Goal: Task Accomplishment & Management: Complete application form

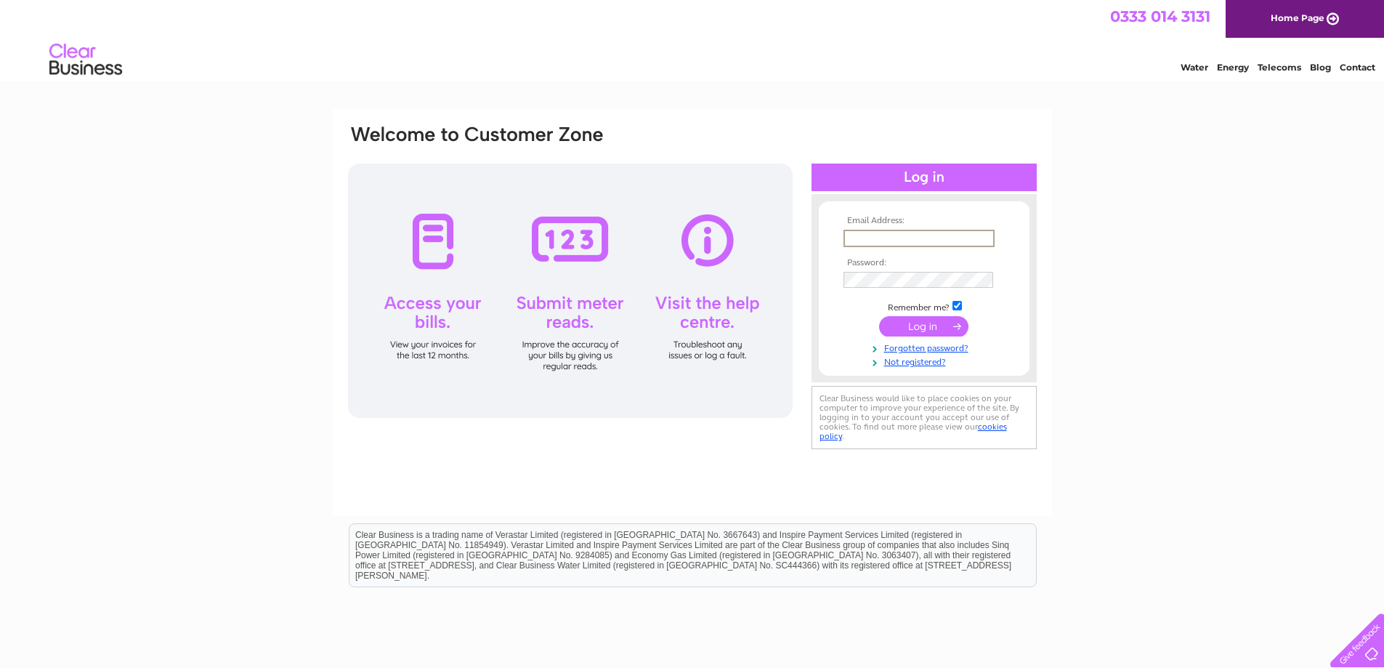
click at [863, 236] on input "text" at bounding box center [919, 238] width 151 height 17
type input "[PERSON_NAME][EMAIL_ADDRESS][DOMAIN_NAME]"
click at [937, 349] on link "Forgotten password?" at bounding box center [926, 346] width 165 height 14
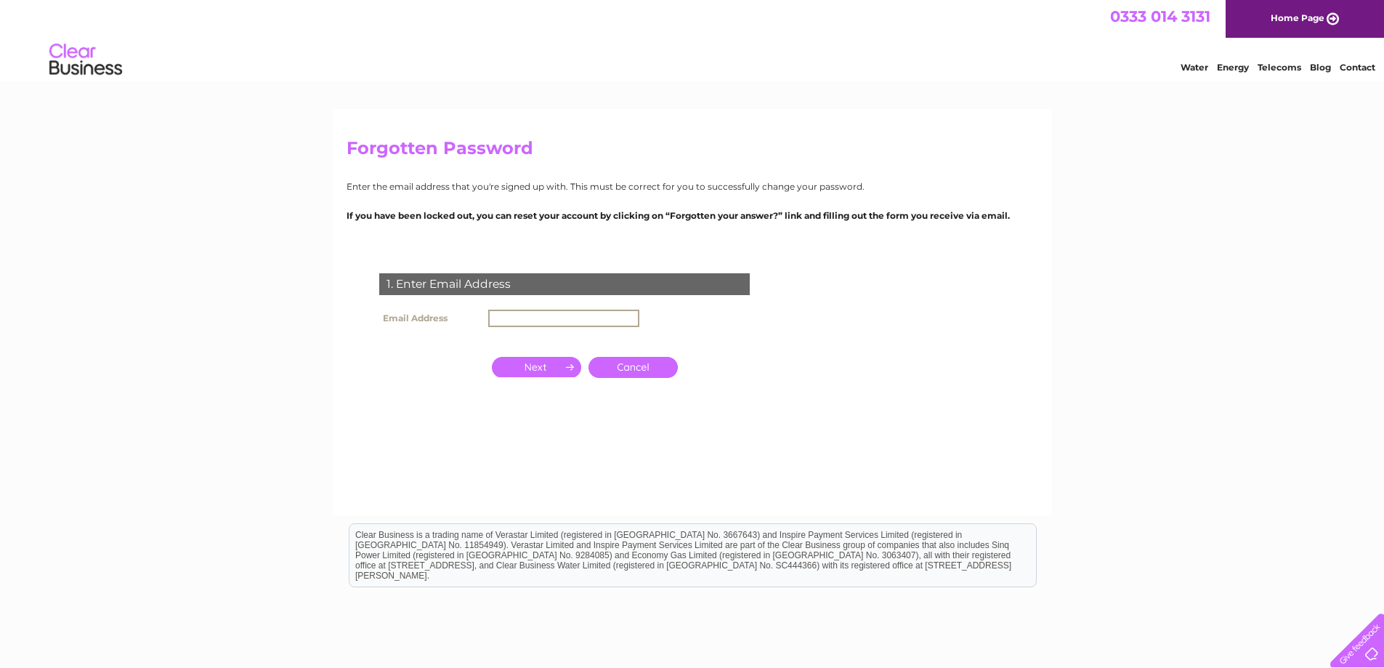
click at [538, 317] on input "text" at bounding box center [563, 318] width 151 height 17
type input "shabbir@globalparcelexpress.com"
click at [546, 366] on input "button" at bounding box center [536, 365] width 89 height 20
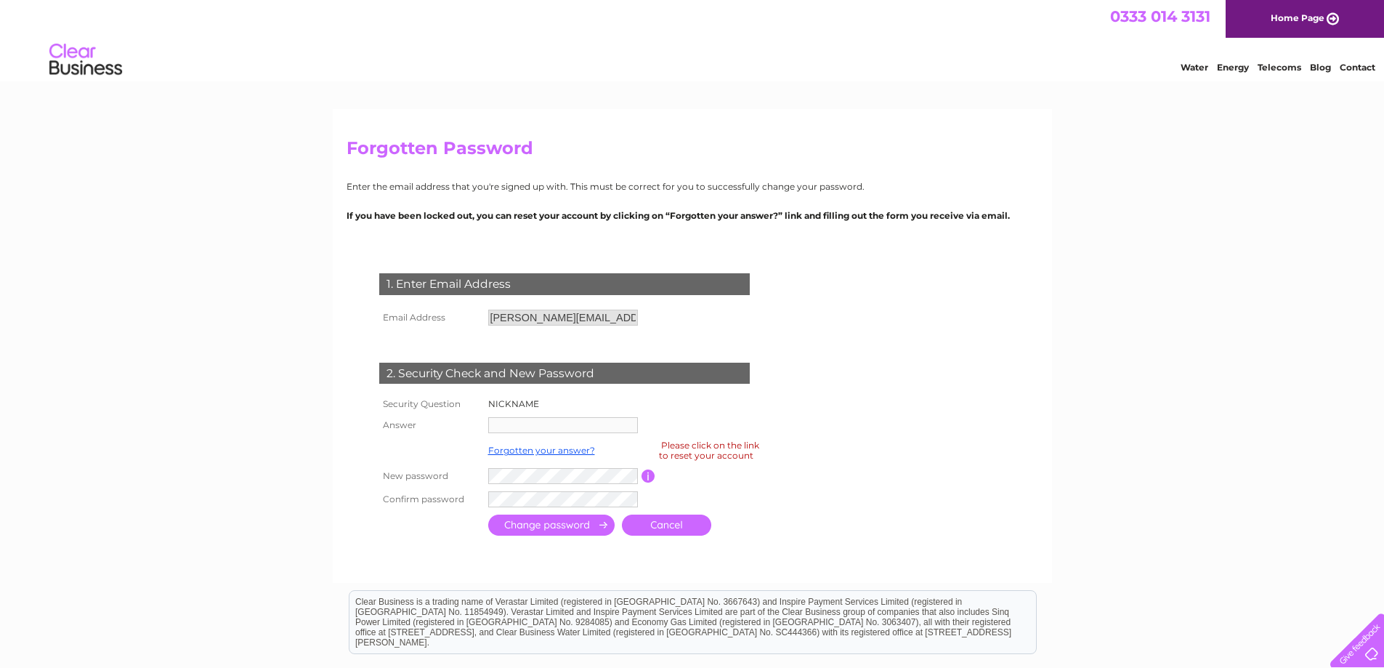
click at [659, 517] on link "Cancel" at bounding box center [666, 524] width 89 height 21
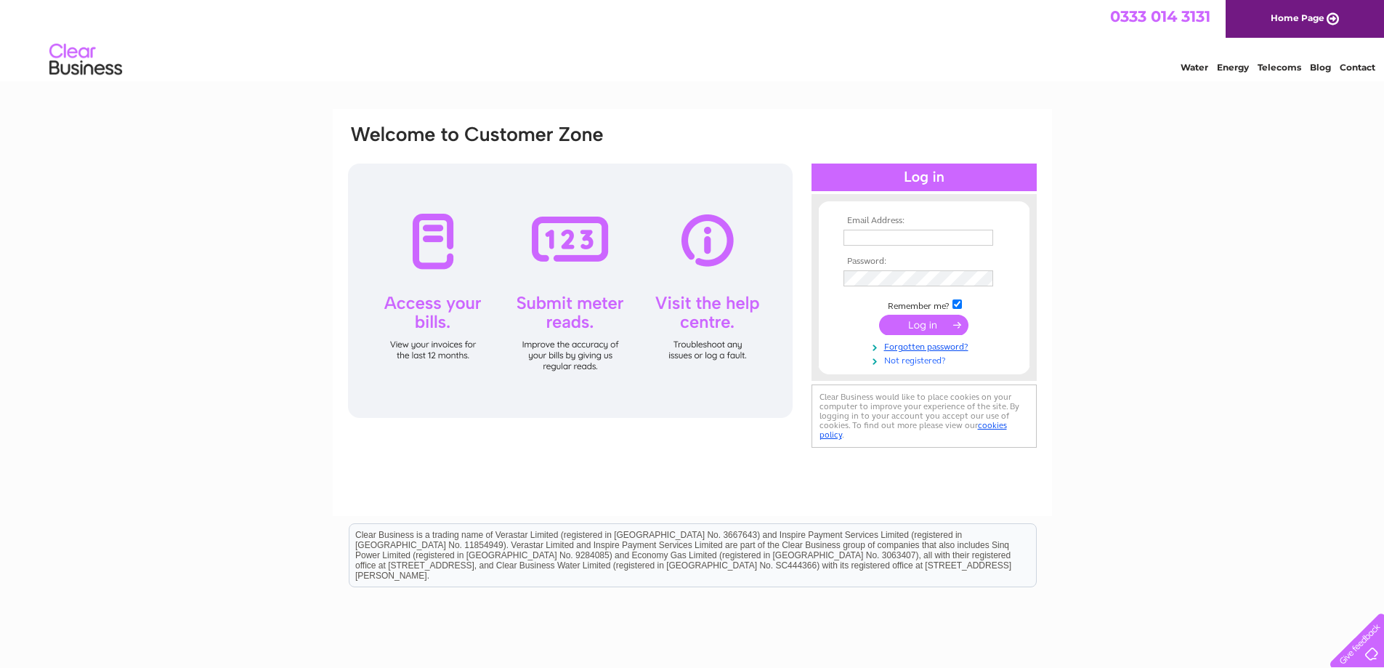
click at [918, 362] on link "Not registered?" at bounding box center [926, 359] width 165 height 14
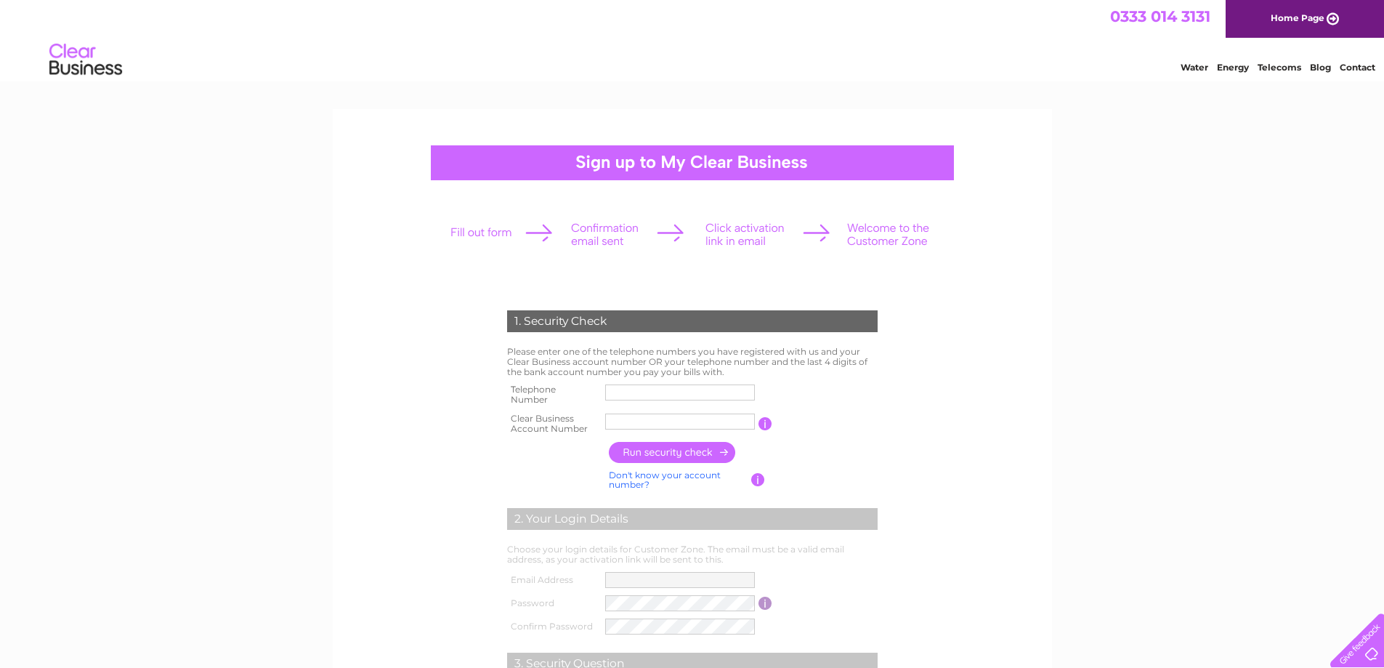
click at [644, 393] on input "text" at bounding box center [680, 392] width 150 height 16
type input "07966652377"
click at [644, 423] on input "text" at bounding box center [680, 421] width 151 height 17
type input "1059684"
drag, startPoint x: 624, startPoint y: 454, endPoint x: 865, endPoint y: 454, distance: 240.5
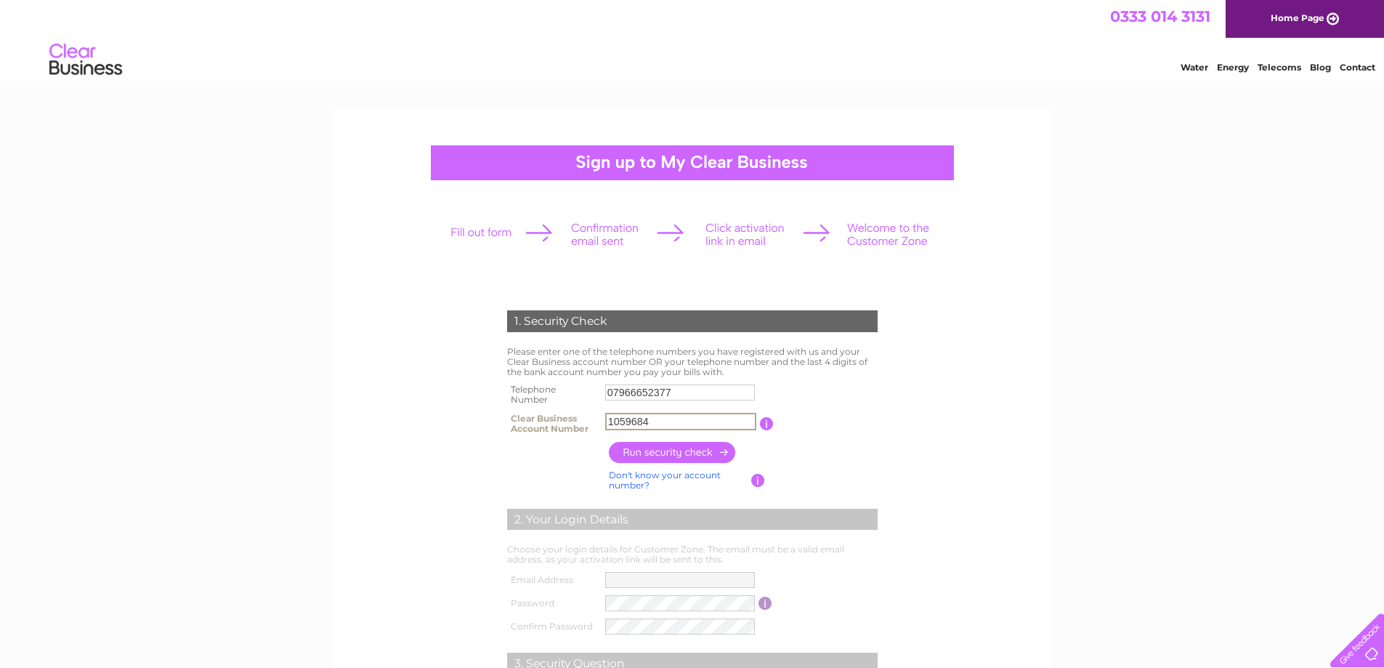
click at [626, 454] on input "button" at bounding box center [673, 452] width 128 height 21
type input "**********"
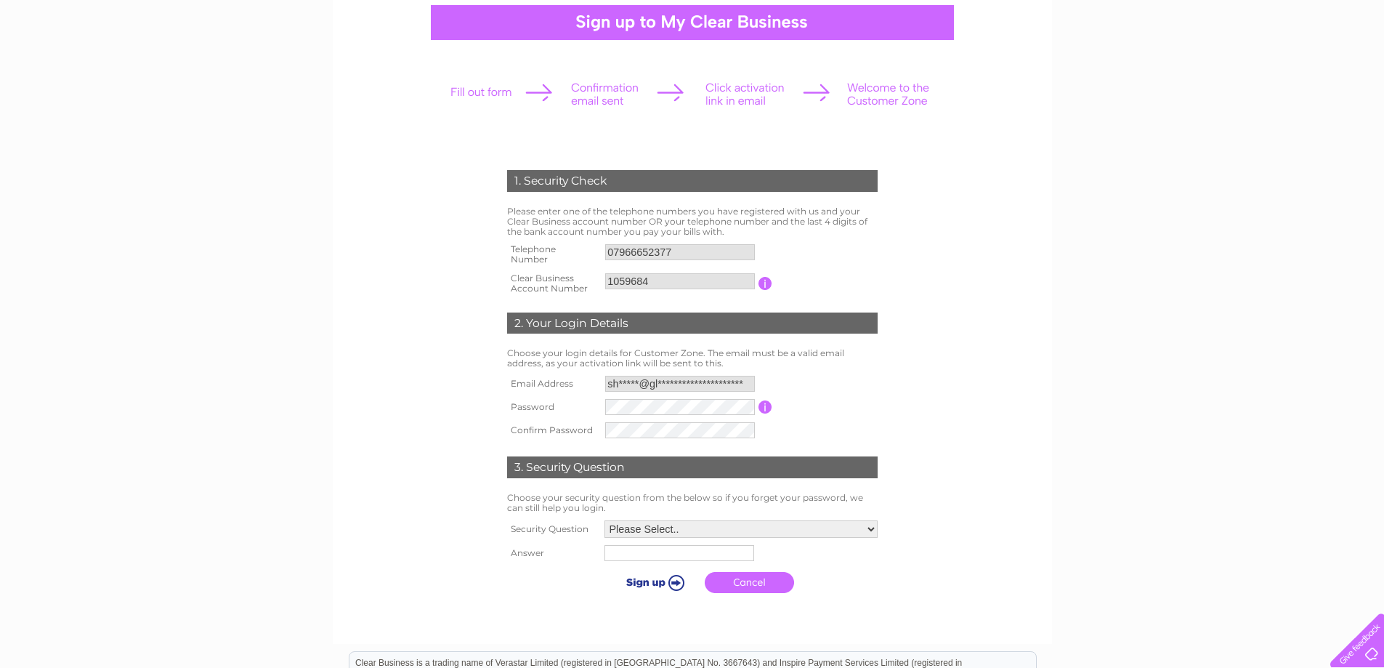
scroll to position [145, 0]
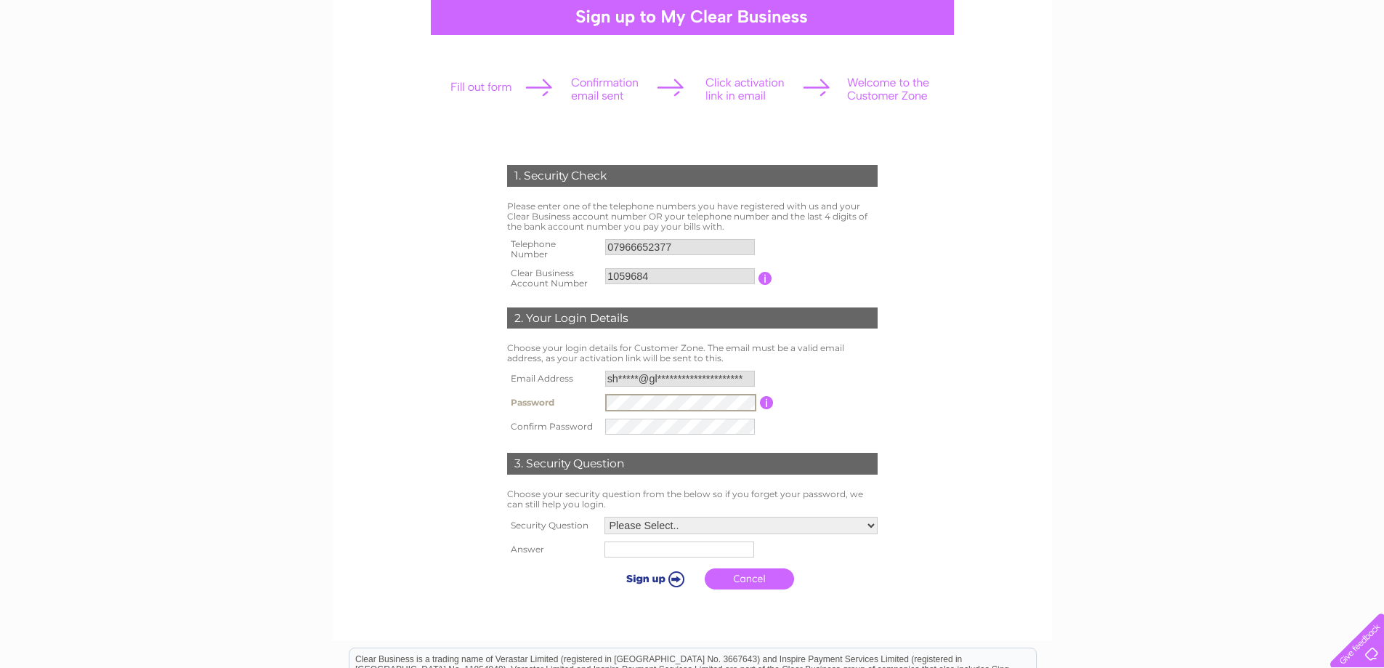
click at [587, 390] on tr "Password Password must be at least 6 characters long" at bounding box center [693, 402] width 378 height 25
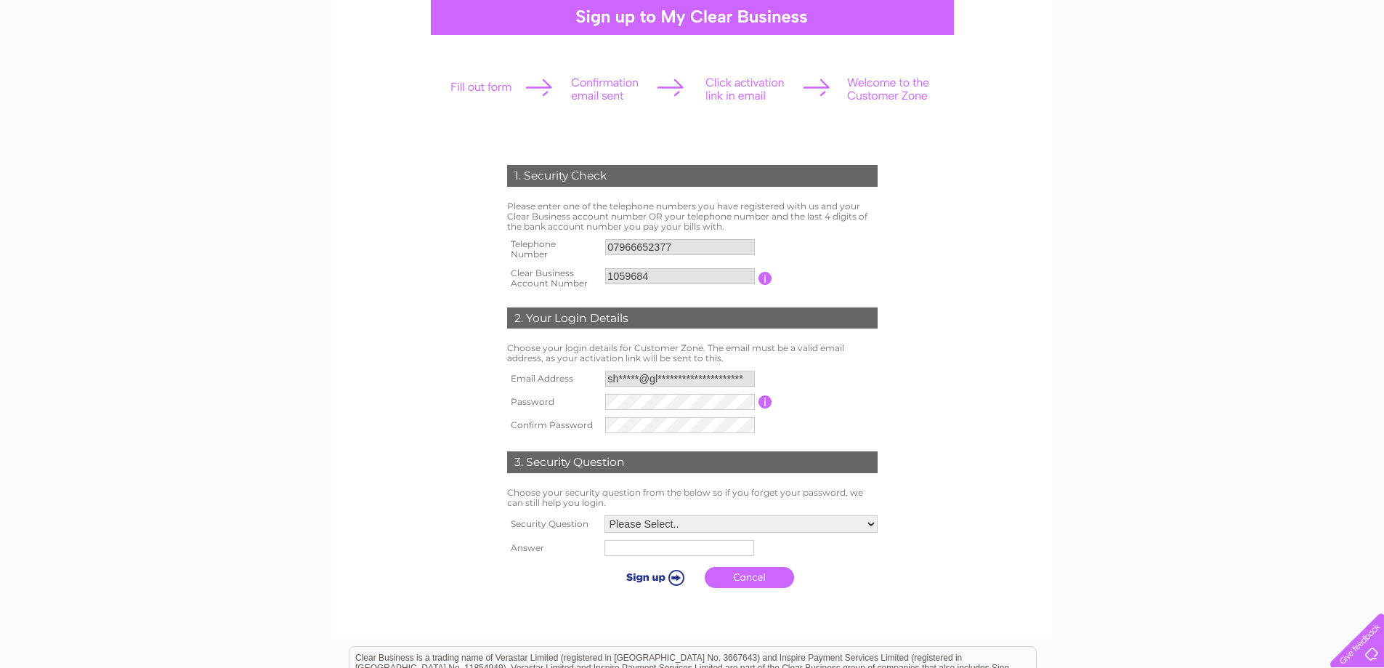
click at [969, 362] on form "1. Security Check Please enter one of the telephone numbers you have registered…" at bounding box center [693, 380] width 692 height 488
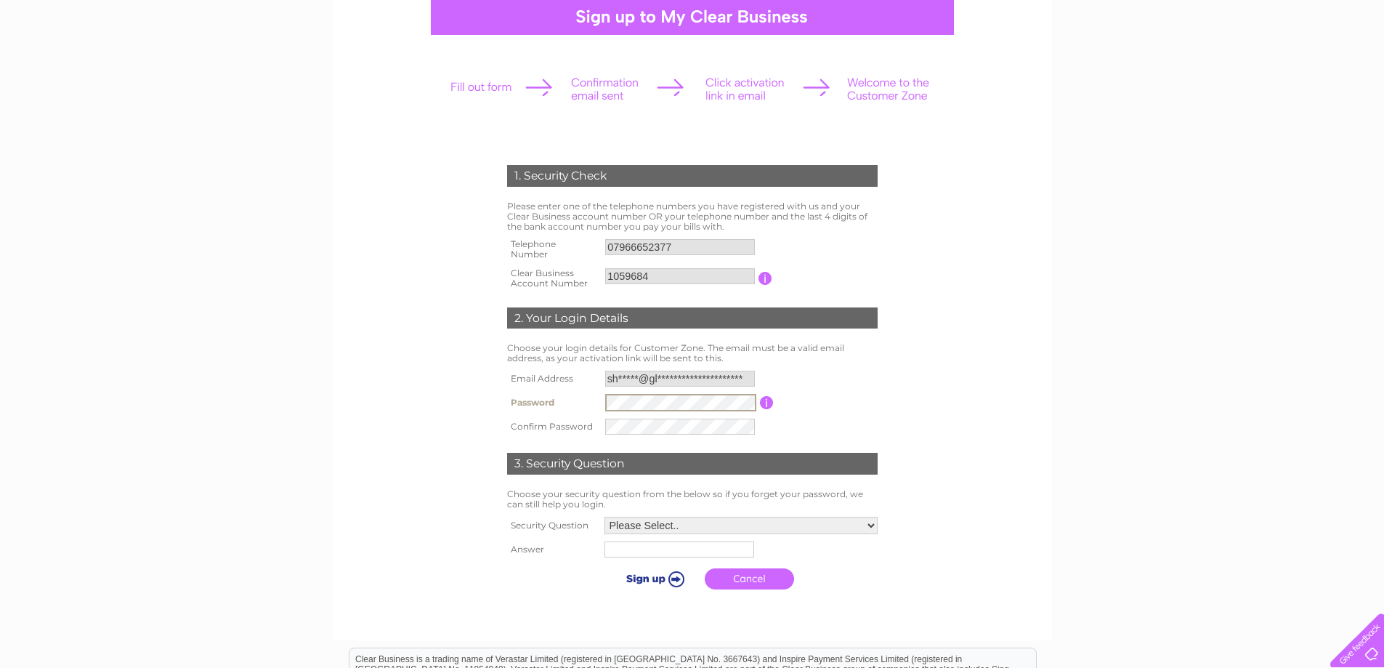
click at [768, 400] on input "button" at bounding box center [767, 402] width 14 height 13
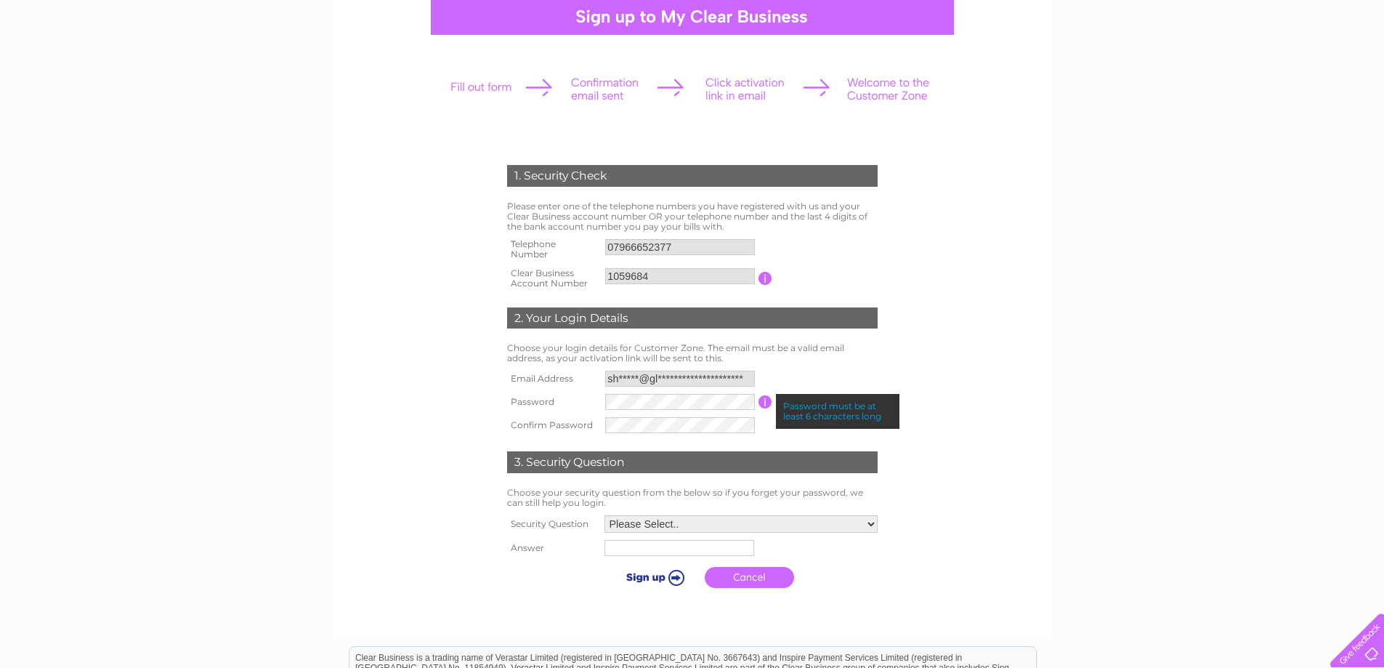
click at [768, 400] on input "button" at bounding box center [766, 401] width 14 height 13
click at [798, 368] on table "**********" at bounding box center [693, 402] width 378 height 70
click at [870, 527] on select "Please Select.. In what town or city was your first job? In what town or city d…" at bounding box center [740, 524] width 275 height 19
select select "4"
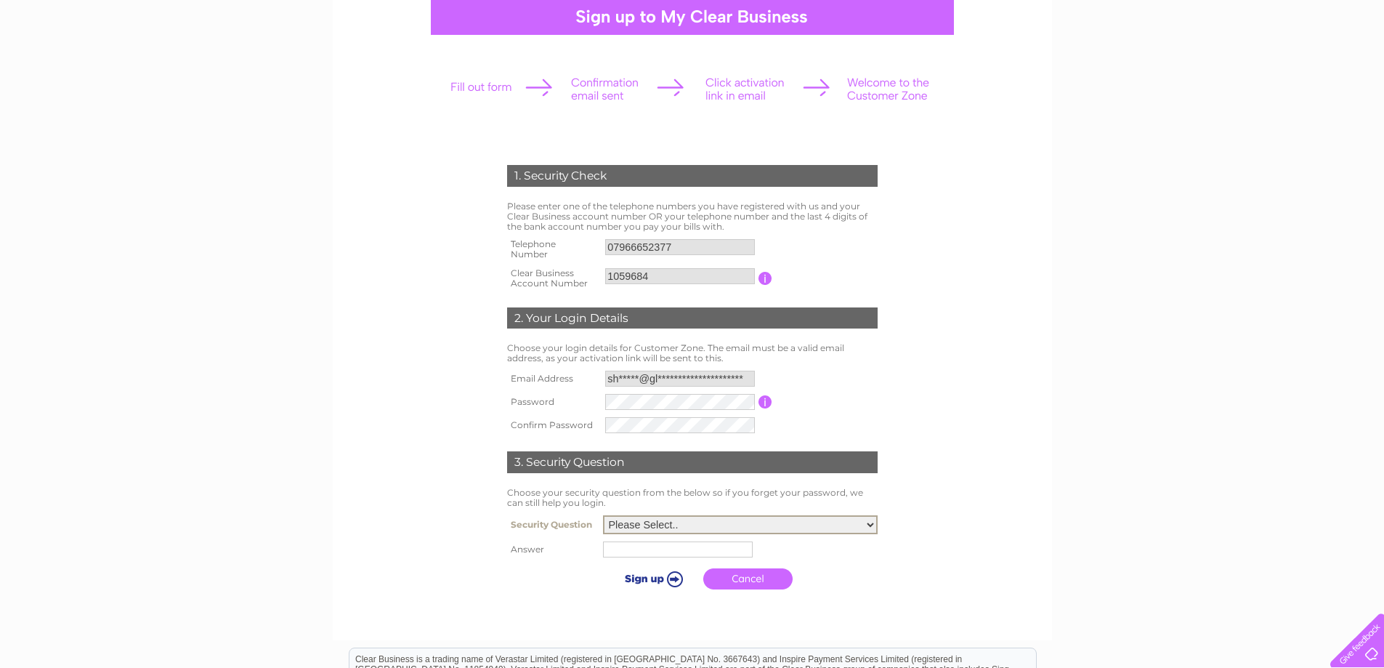
click at [603, 516] on select "Please Select.. In what town or city was your first job? In what town or city d…" at bounding box center [740, 524] width 275 height 19
click at [683, 552] on input "text" at bounding box center [678, 549] width 150 height 16
type input "ST MARYS PLACE"
click at [666, 580] on input "submit" at bounding box center [652, 577] width 89 height 20
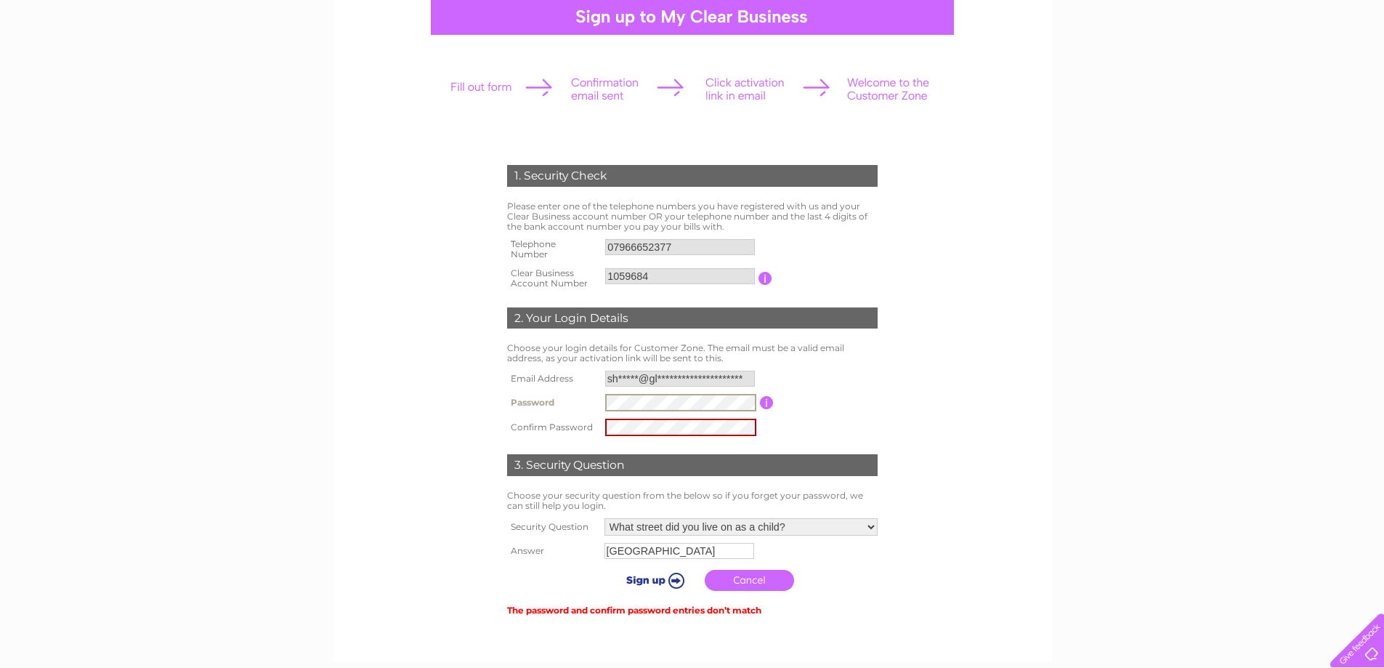
click at [560, 397] on tr "Password Password must be at least 6 characters long" at bounding box center [693, 402] width 378 height 25
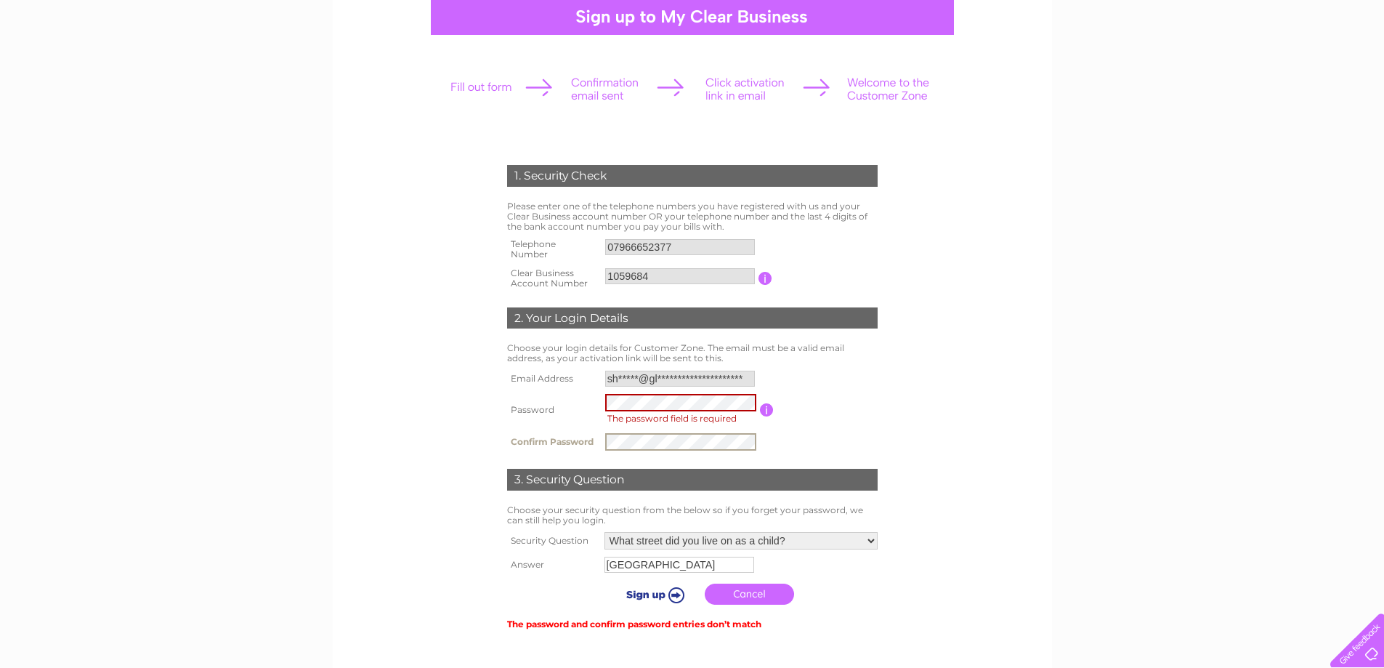
click at [599, 442] on tr "Confirm Password" at bounding box center [693, 441] width 378 height 25
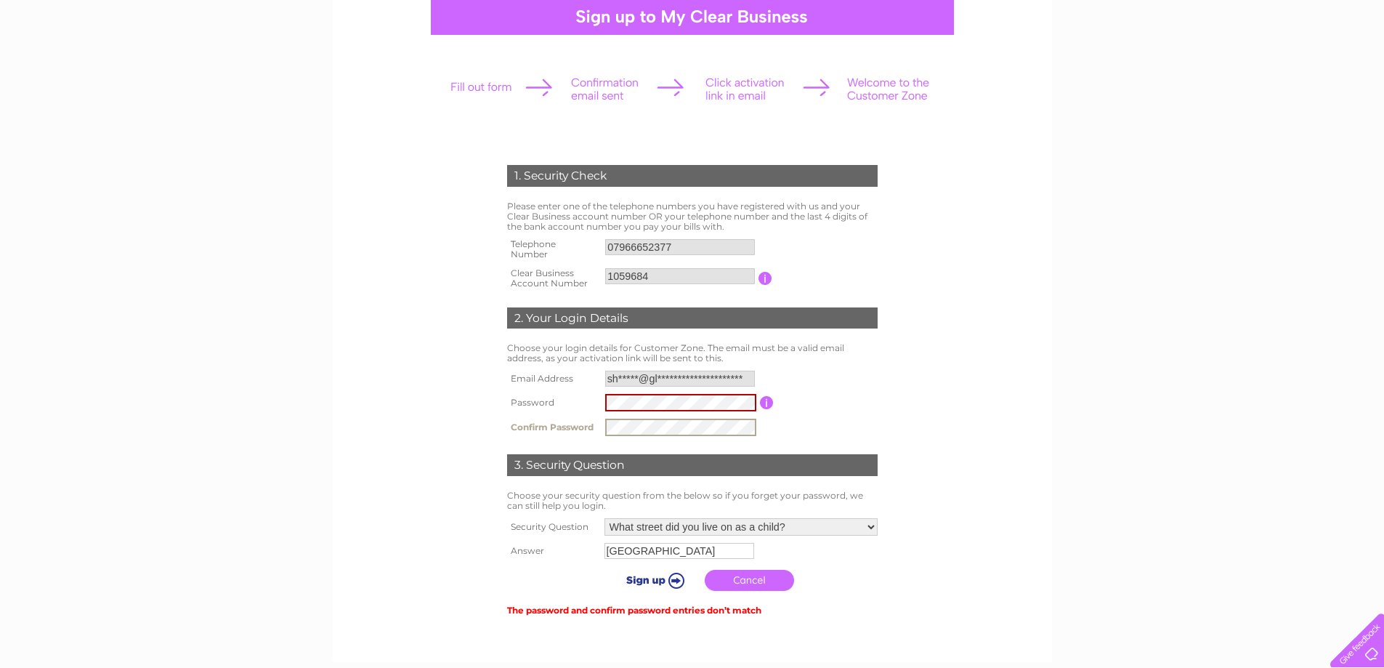
click at [757, 587] on link "Cancel" at bounding box center [749, 580] width 89 height 21
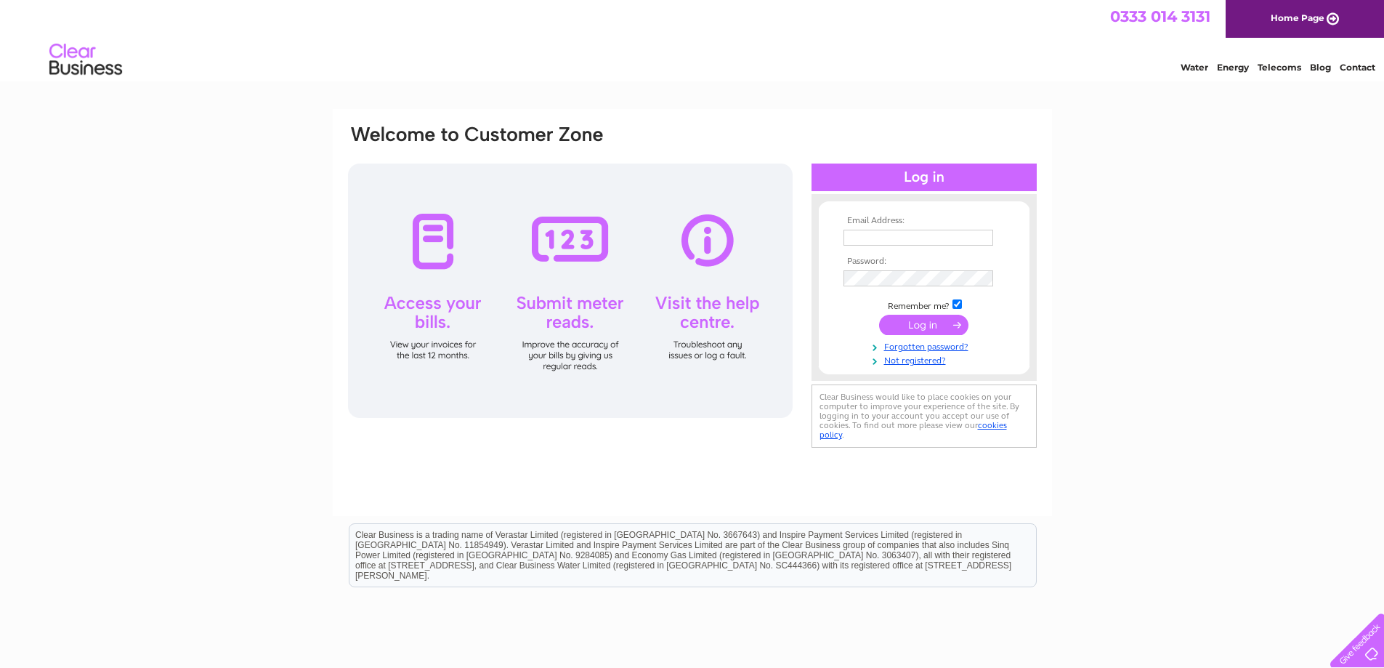
click at [894, 236] on input "text" at bounding box center [919, 238] width 150 height 16
type input "shabbir@globalparcelexpress.com"
click at [905, 360] on link "Not registered?" at bounding box center [926, 361] width 165 height 14
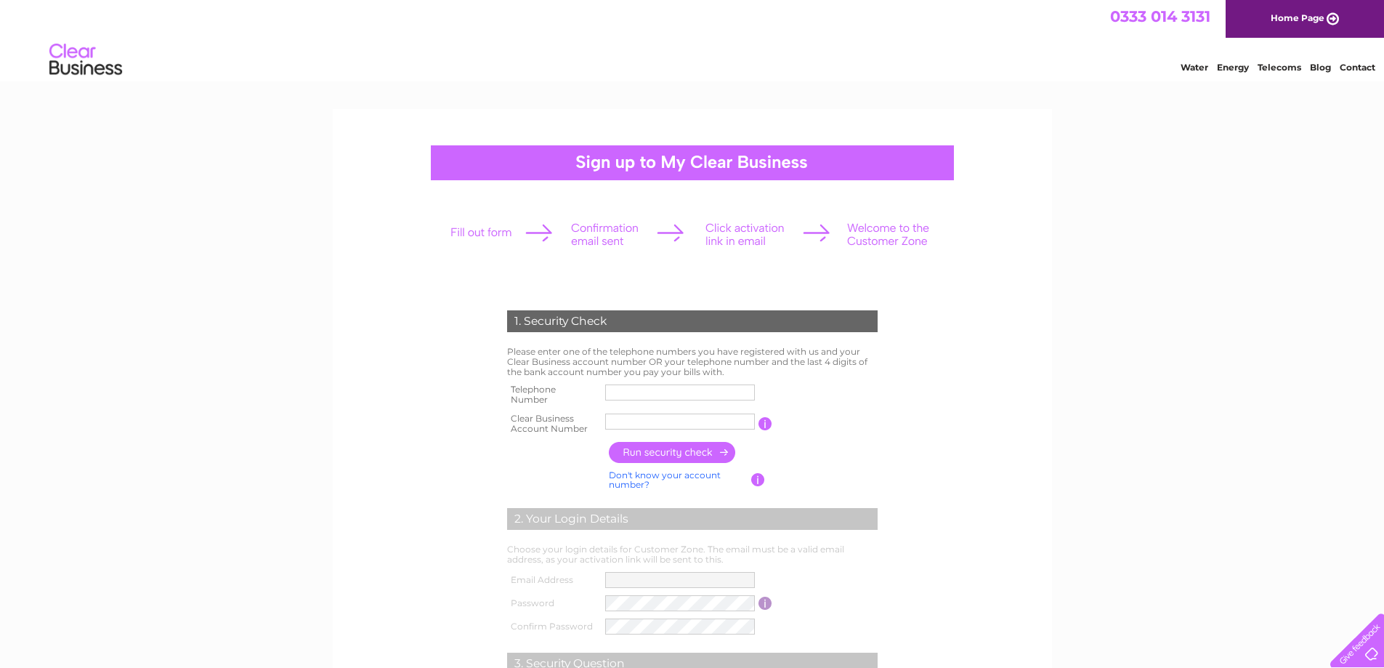
click at [636, 397] on input "text" at bounding box center [680, 392] width 150 height 16
type input "07966652377"
click at [636, 420] on input "text" at bounding box center [680, 421] width 151 height 17
paste input "16549339"
drag, startPoint x: 972, startPoint y: 379, endPoint x: 937, endPoint y: 395, distance: 37.7
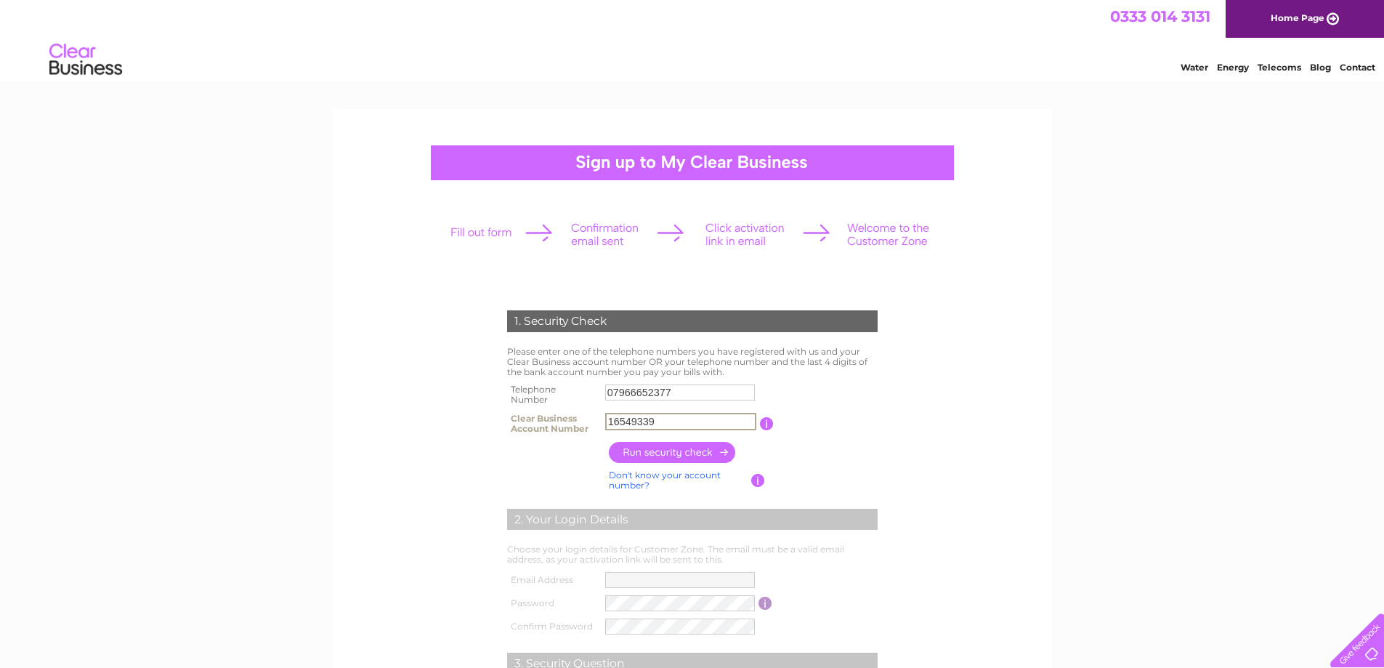
click at [973, 382] on form "1. Security Check Please enter one of the telephone numbers you have registered…" at bounding box center [693, 553] width 692 height 544
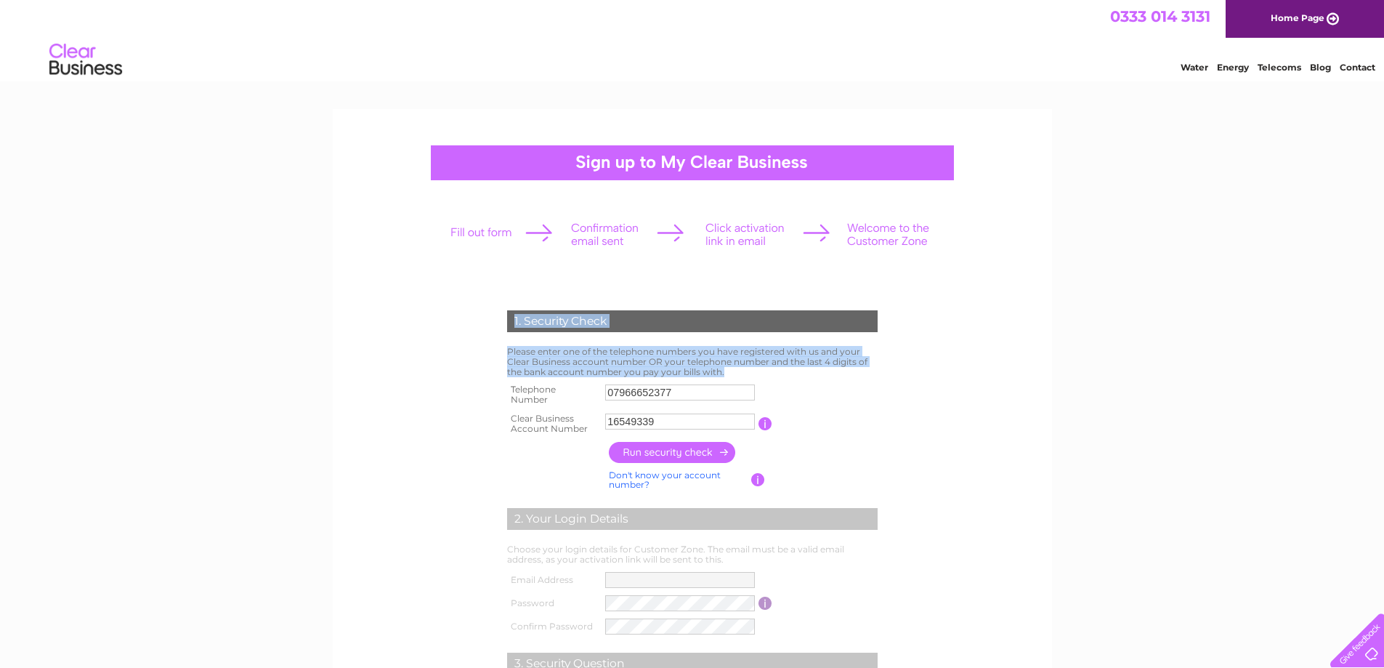
click at [963, 436] on form "1. Security Check Please enter one of the telephone numbers you have registered…" at bounding box center [693, 553] width 692 height 544
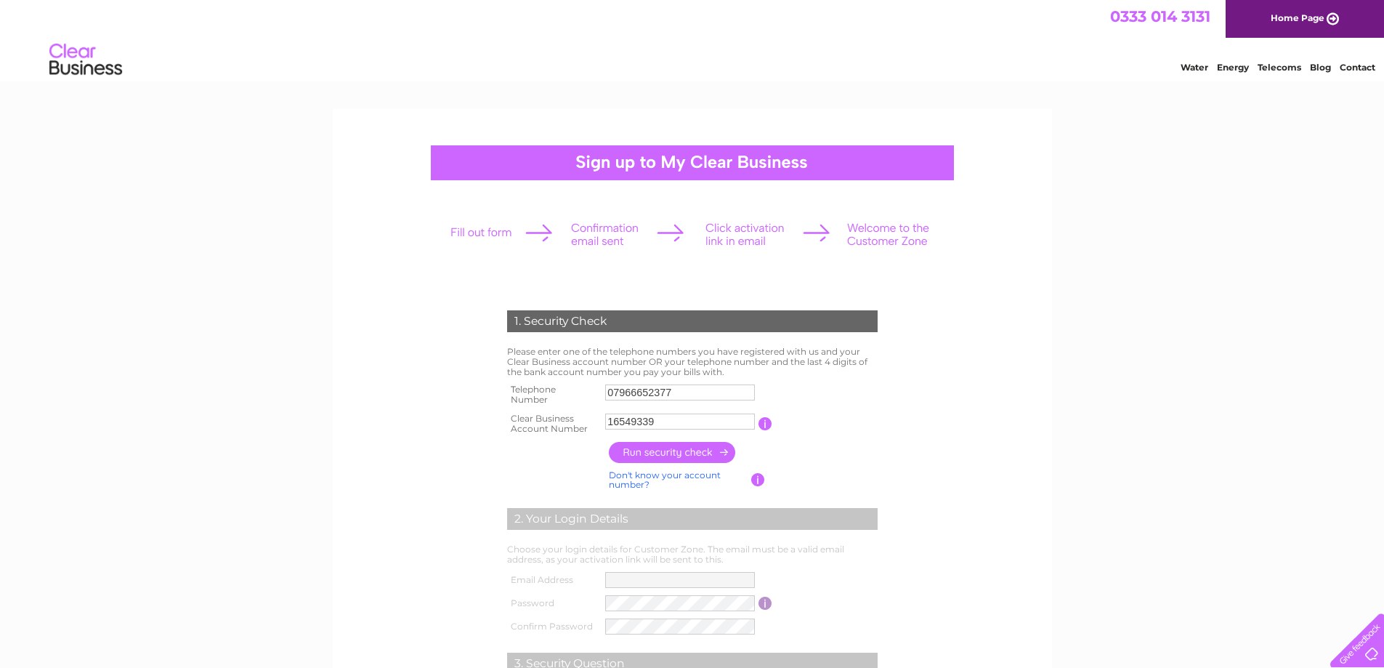
click at [699, 455] on input "button" at bounding box center [673, 452] width 128 height 21
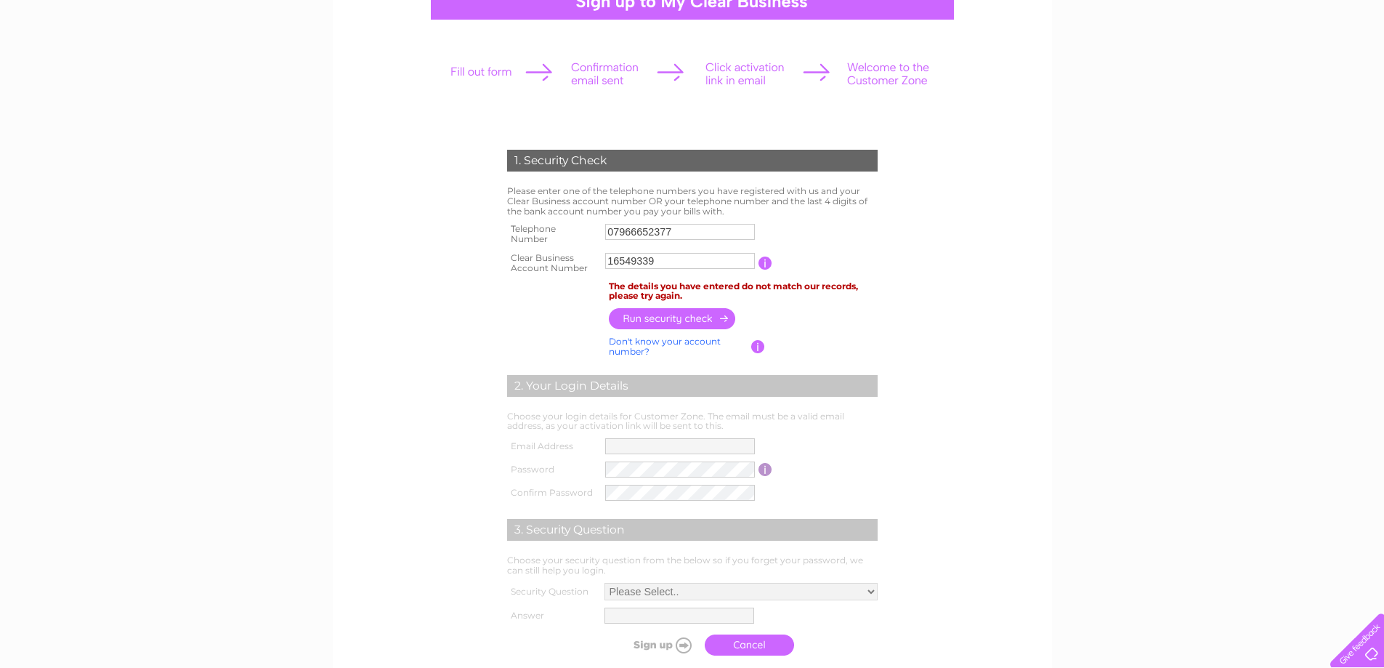
scroll to position [145, 0]
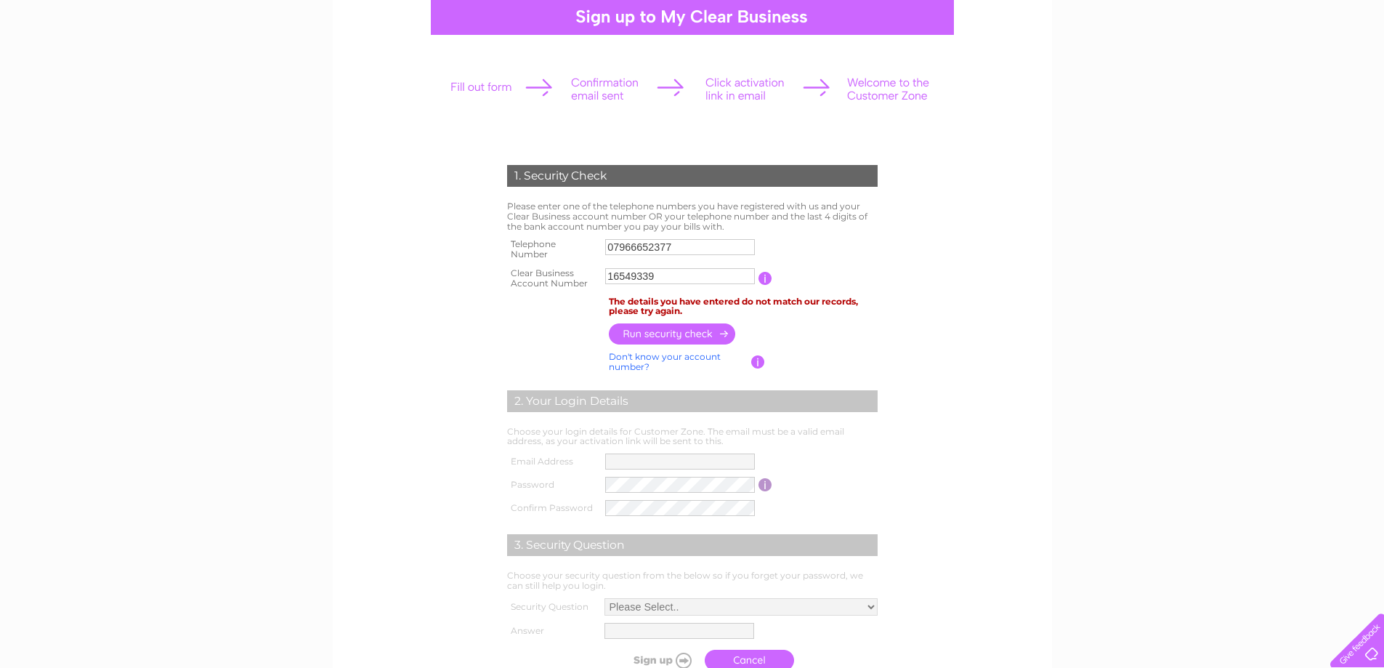
click at [666, 277] on input "16549339" at bounding box center [680, 276] width 150 height 16
type input "1"
type input "1059684"
click at [1149, 371] on div "1. Security Check Please enter one of the telephone numbers you have registered…" at bounding box center [692, 467] width 1384 height 1006
click at [666, 339] on input "button" at bounding box center [673, 333] width 128 height 21
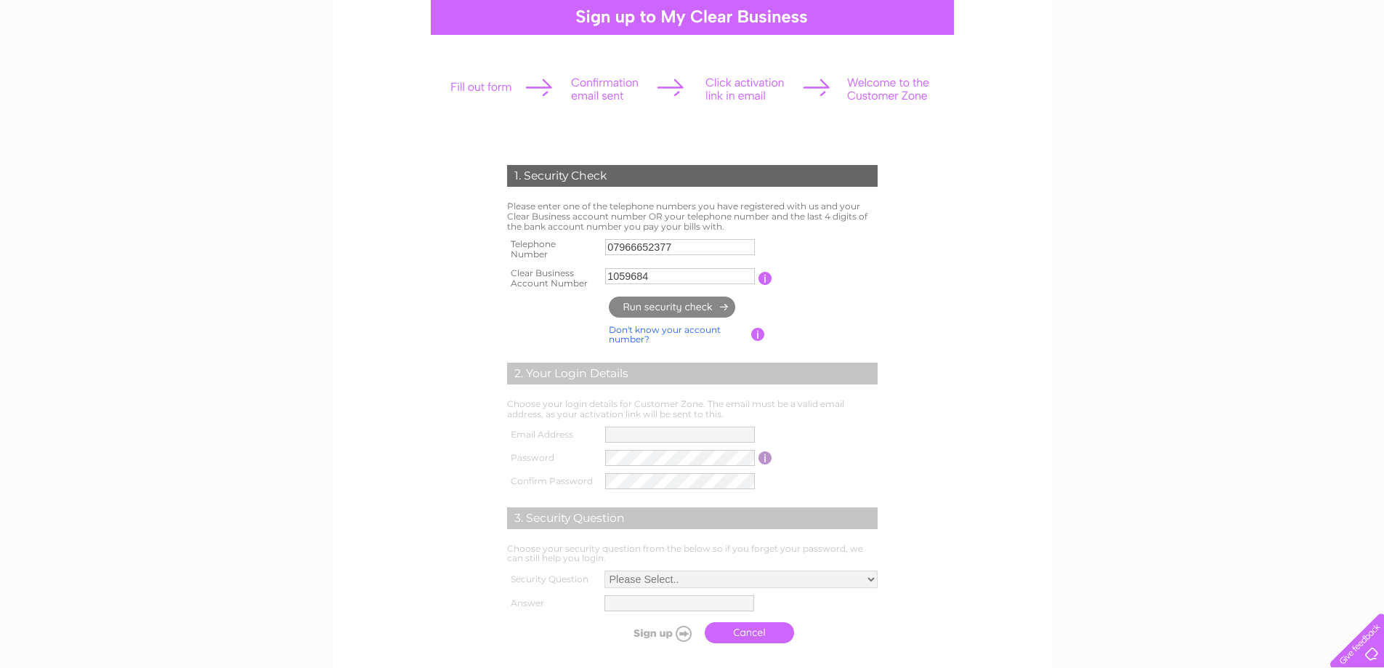
type input "**********"
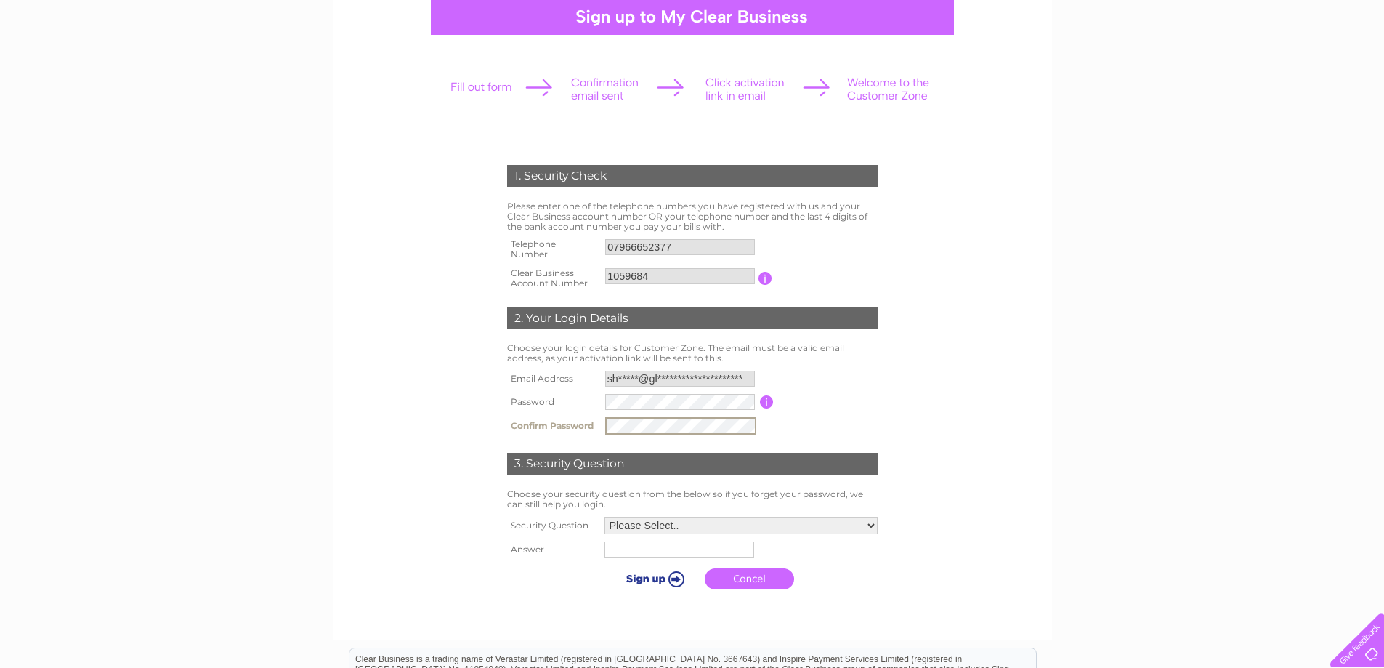
click at [871, 526] on select "Please Select.. In what town or city was your first job? In what town or city d…" at bounding box center [741, 525] width 273 height 17
select select "4"
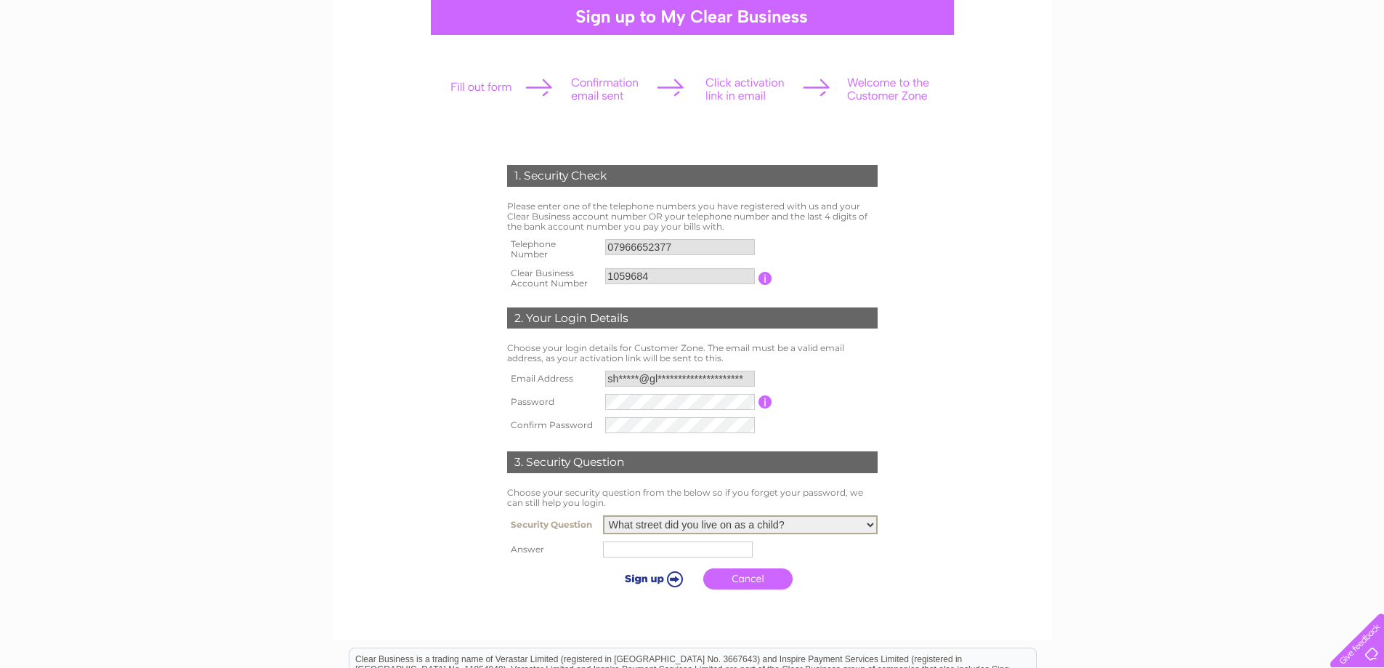
click at [603, 516] on select "Please Select.. In what town or city was your first job? In what town or city d…" at bounding box center [740, 524] width 275 height 19
click at [621, 552] on input "text" at bounding box center [678, 549] width 150 height 16
type input "st marys place"
click at [760, 581] on link "Cancel" at bounding box center [749, 578] width 89 height 21
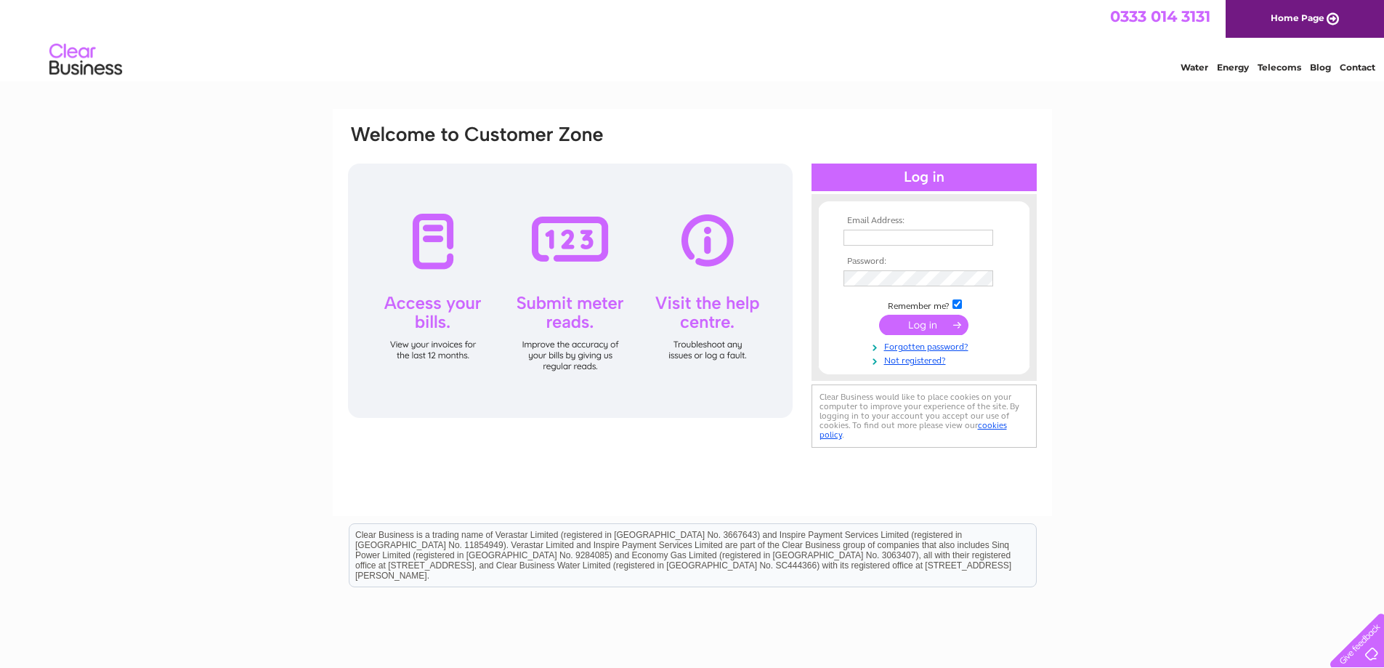
click at [905, 241] on input "text" at bounding box center [919, 238] width 150 height 16
type input "[PERSON_NAME][EMAIL_ADDRESS][DOMAIN_NAME]"
click at [923, 360] on link "Not registered?" at bounding box center [926, 361] width 165 height 14
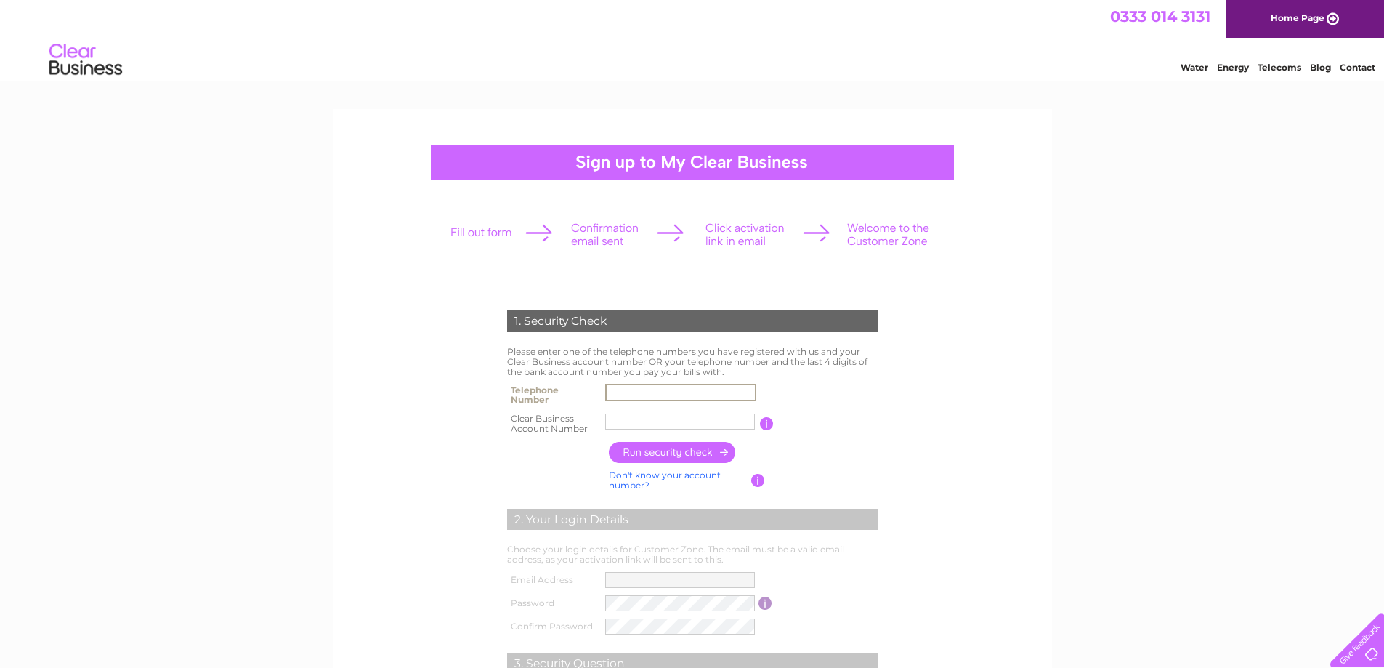
click at [672, 397] on input "text" at bounding box center [680, 392] width 151 height 17
click at [959, 363] on form "1. Security Check Please enter one of the telephone numbers you have registered…" at bounding box center [693, 553] width 692 height 544
